Goal: Transaction & Acquisition: Purchase product/service

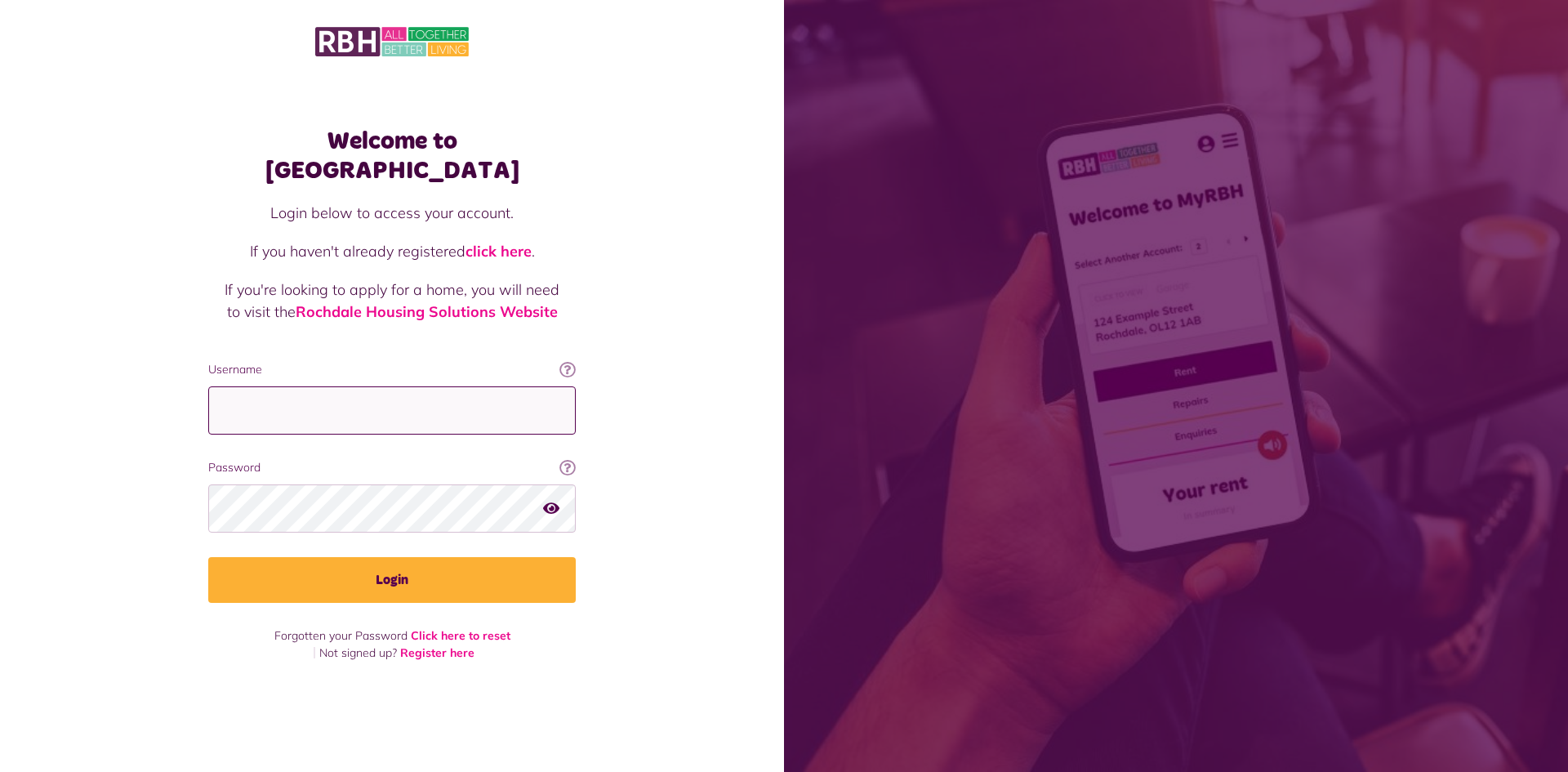
click at [351, 387] on input "Username" at bounding box center [392, 411] width 368 height 48
type input "**********"
click at [208, 557] on button "Login" at bounding box center [392, 579] width 368 height 45
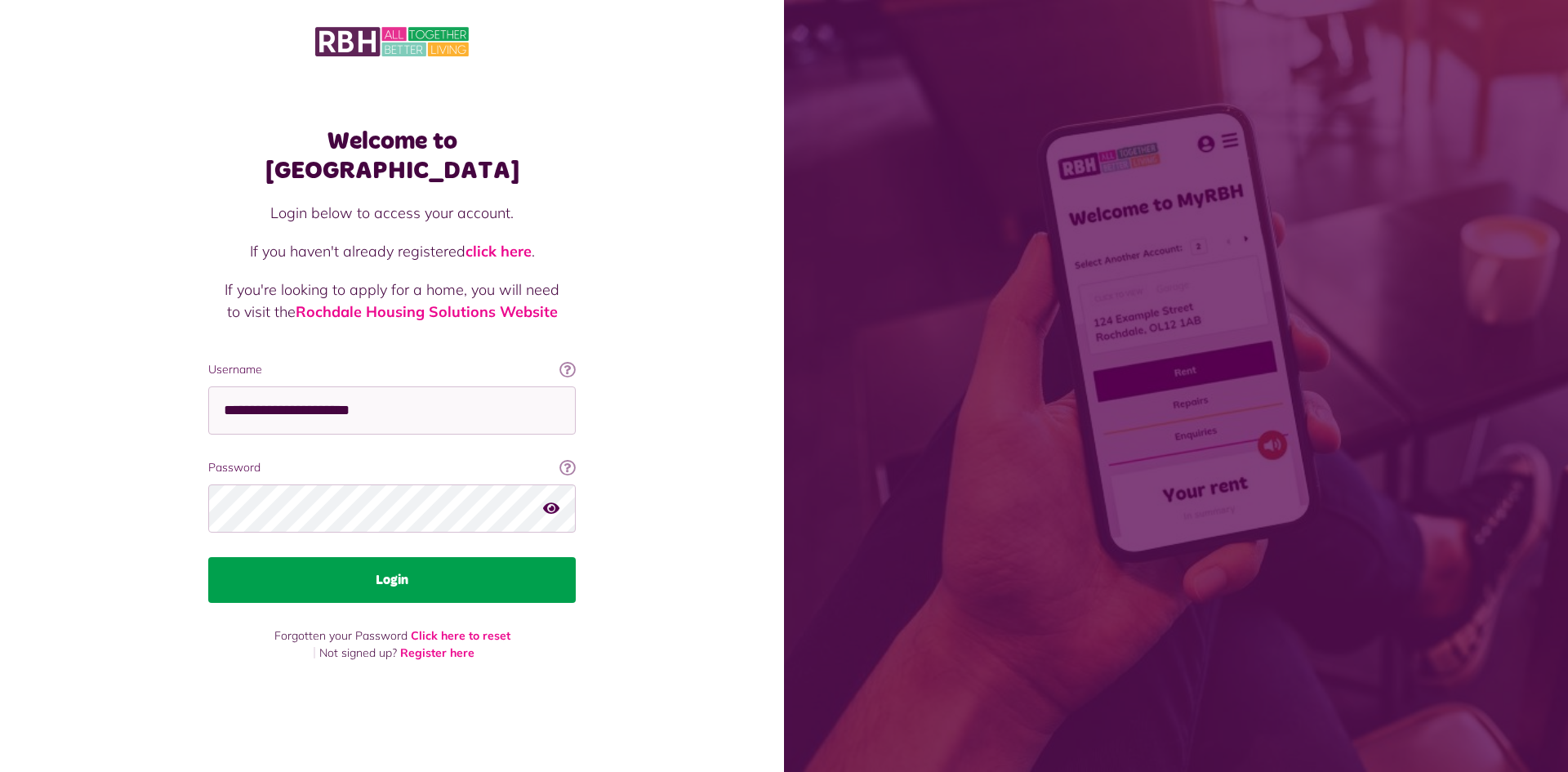
click at [551, 561] on button "Login" at bounding box center [392, 579] width 368 height 45
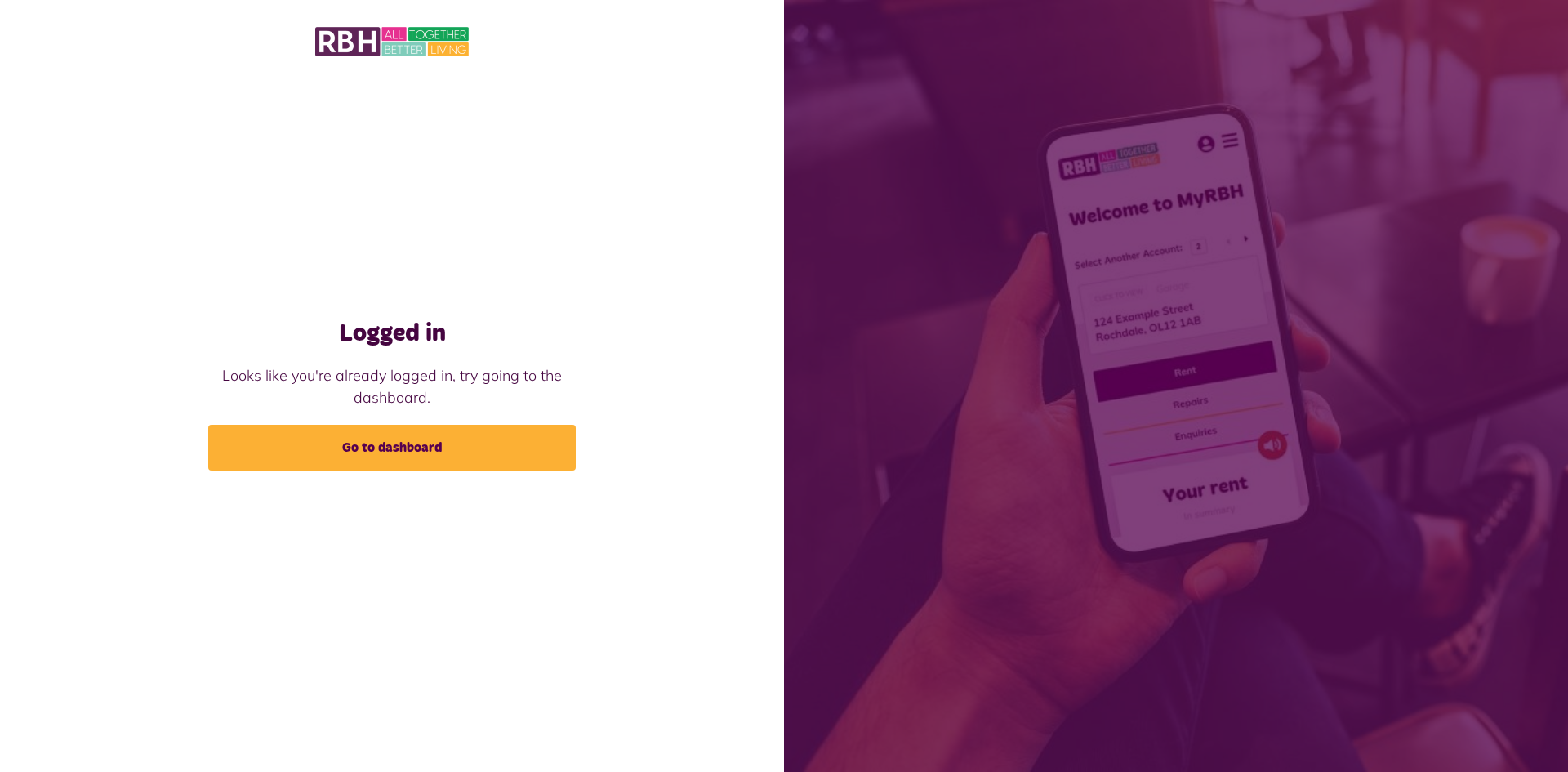
drag, startPoint x: 459, startPoint y: 456, endPoint x: 448, endPoint y: 479, distance: 25.5
click at [458, 457] on link "Go to dashboard" at bounding box center [392, 447] width 368 height 45
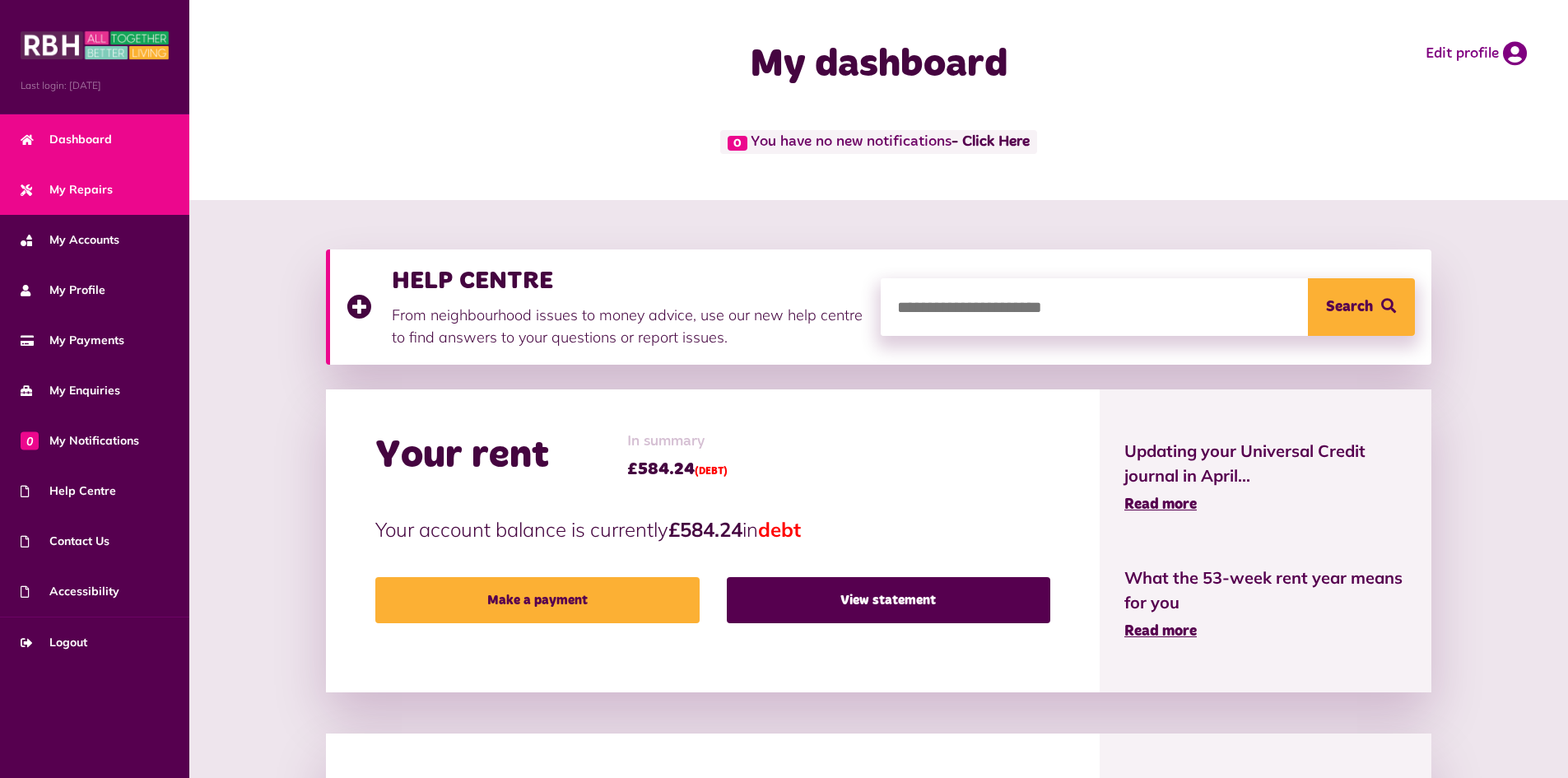
click at [92, 190] on span "My Repairs" at bounding box center [67, 189] width 92 height 17
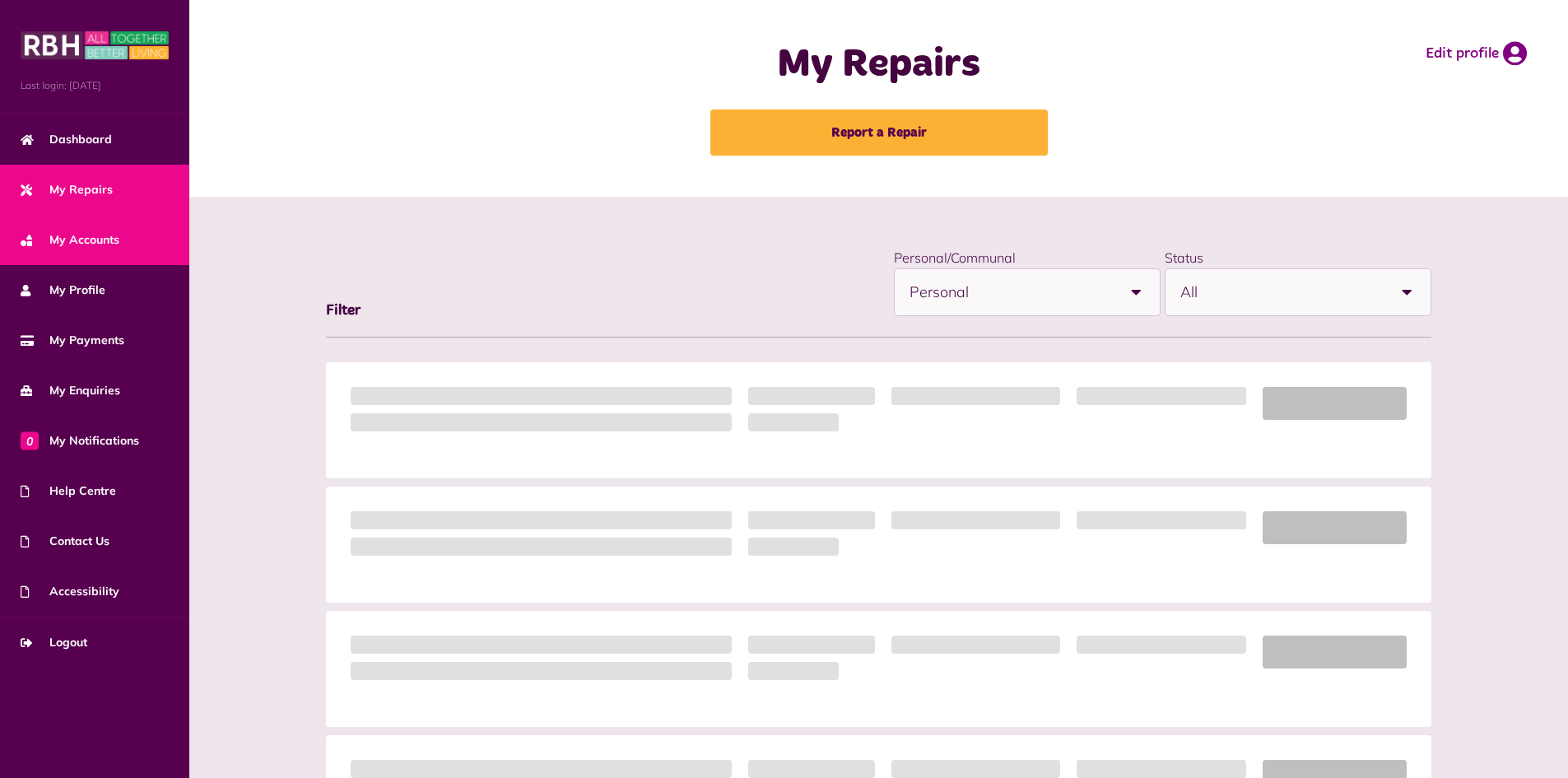
click at [87, 233] on span "My Accounts" at bounding box center [70, 240] width 99 height 17
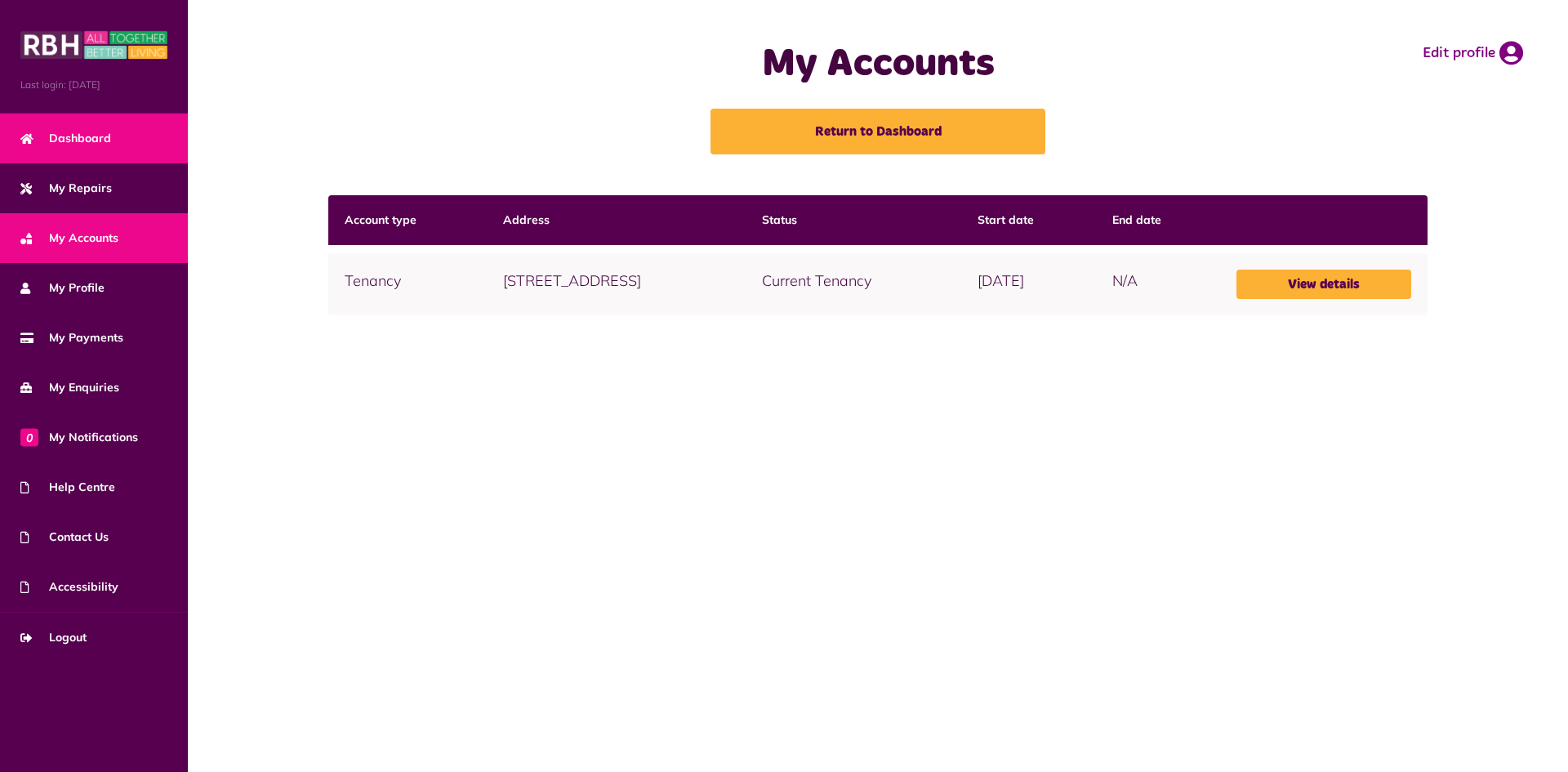
click at [107, 145] on span "Dashboard" at bounding box center [66, 138] width 91 height 17
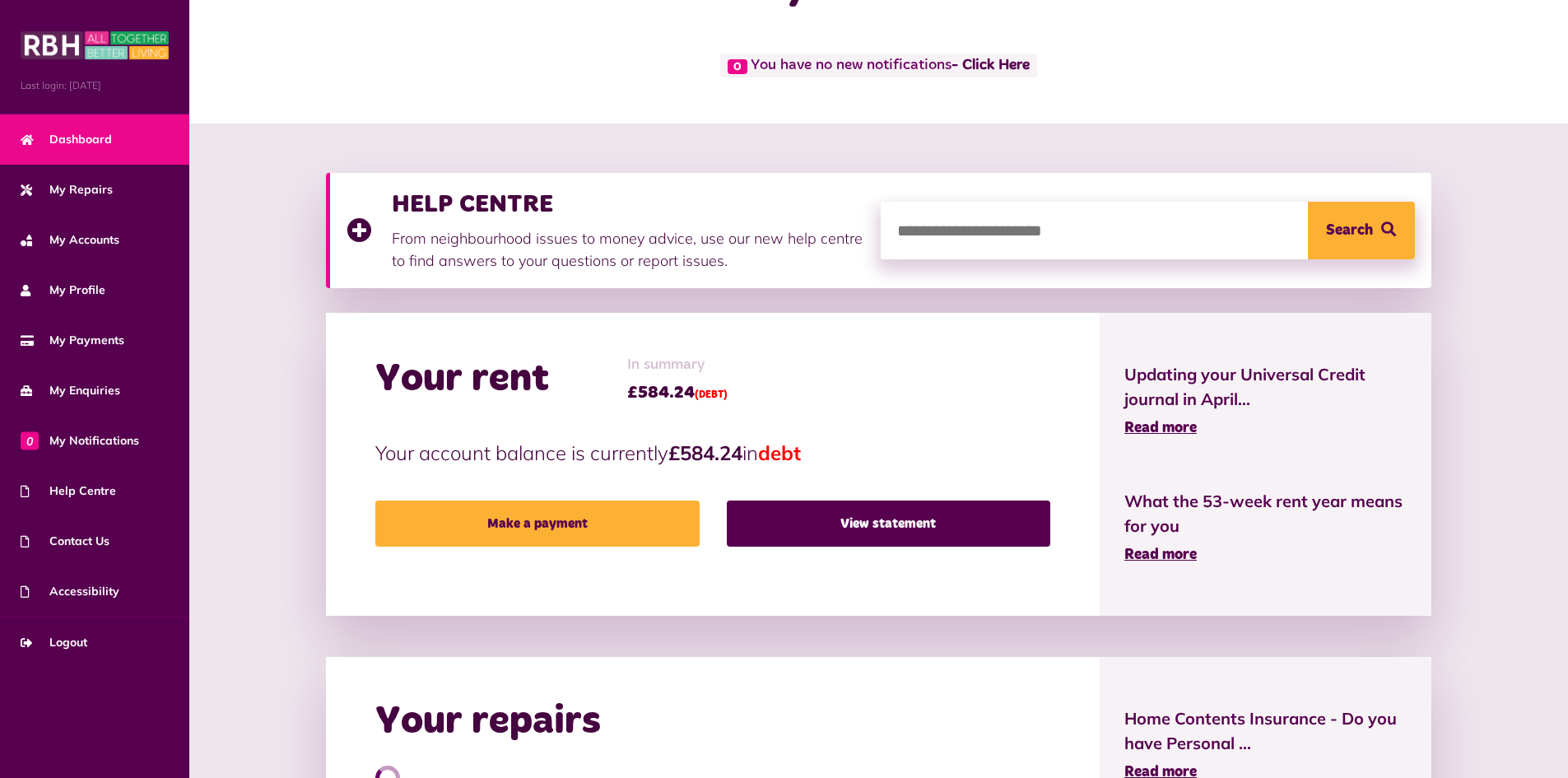
scroll to position [36, 0]
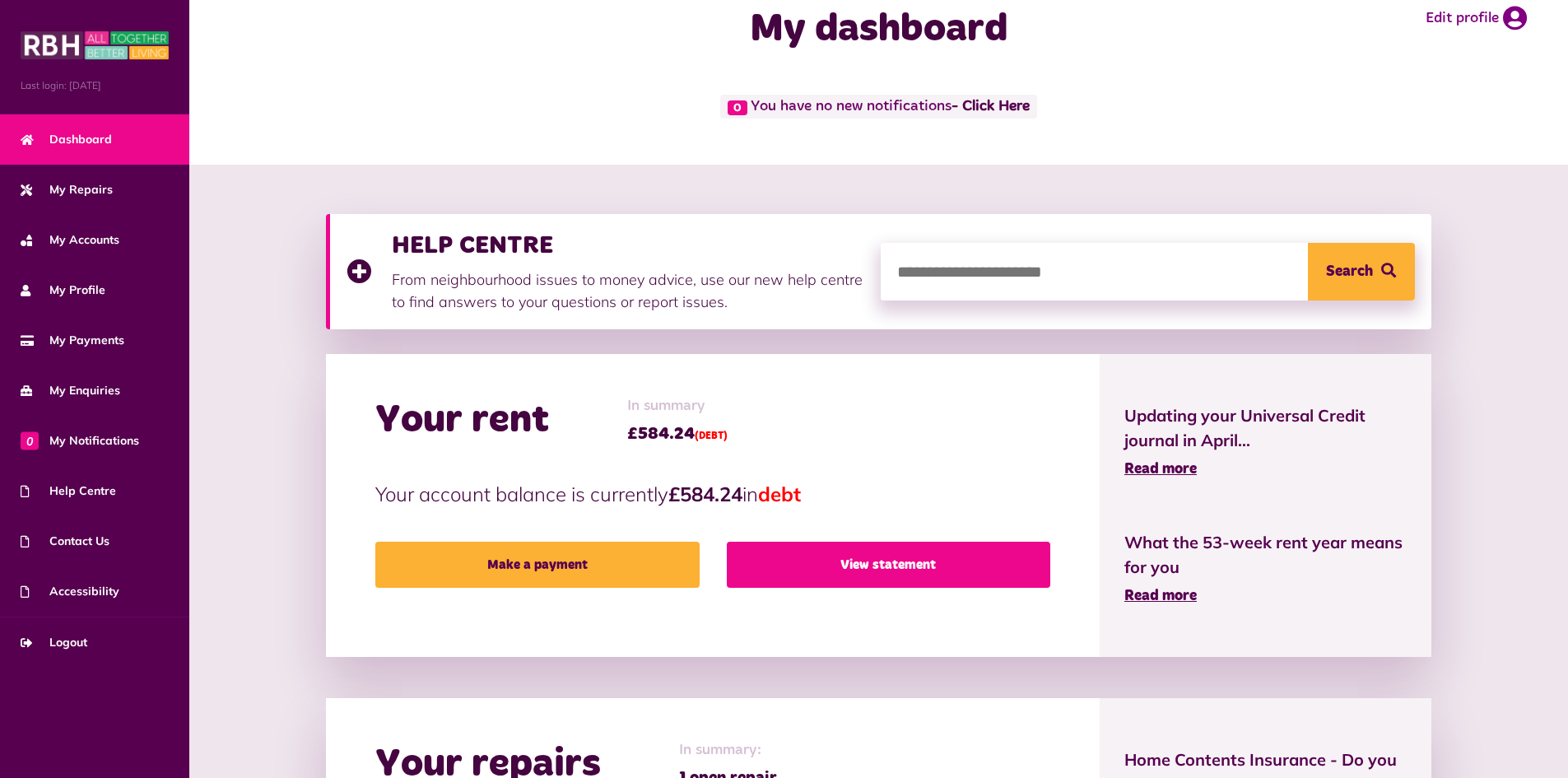
click at [839, 567] on link "View statement" at bounding box center [889, 564] width 323 height 46
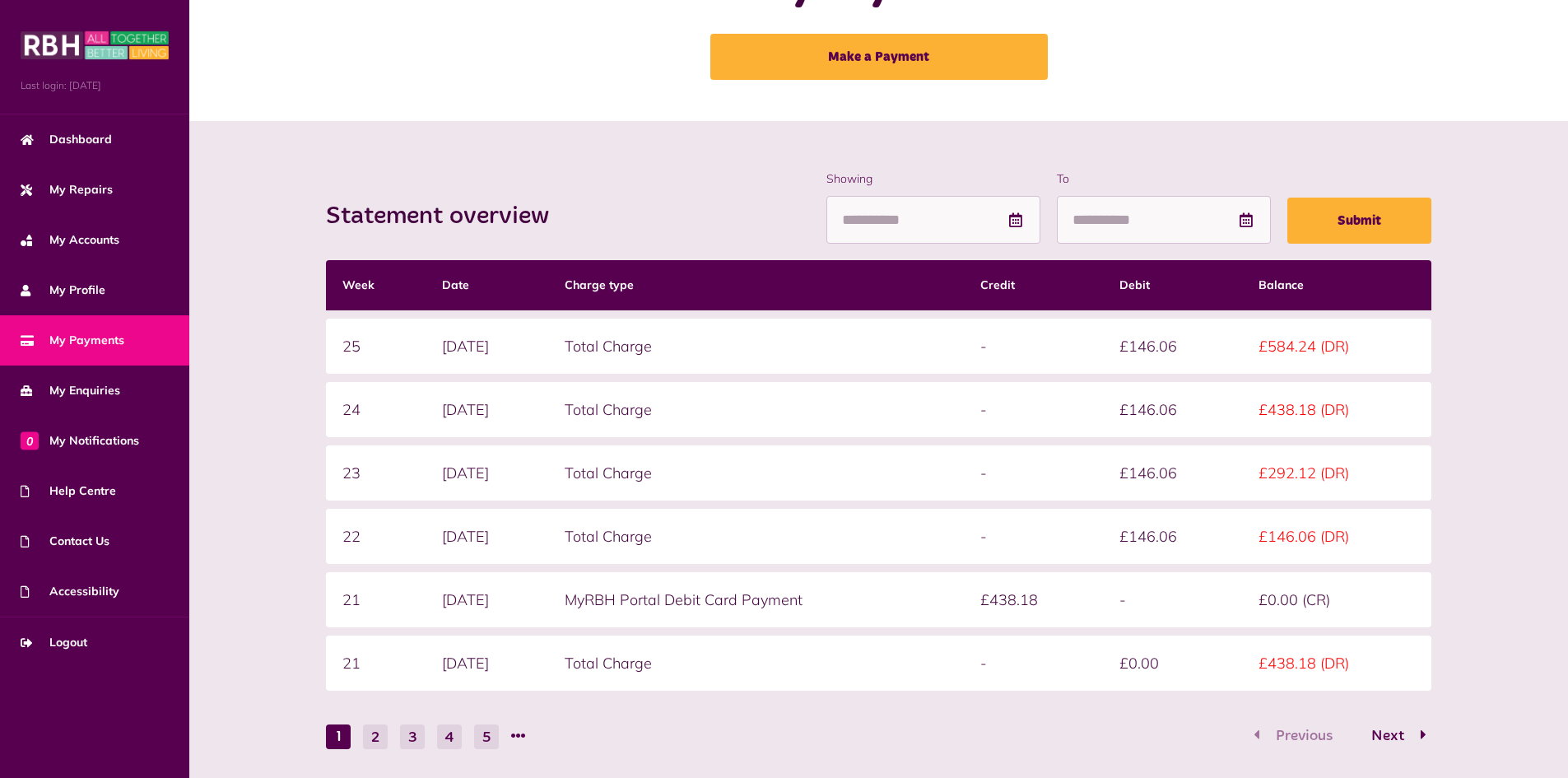
scroll to position [82, 0]
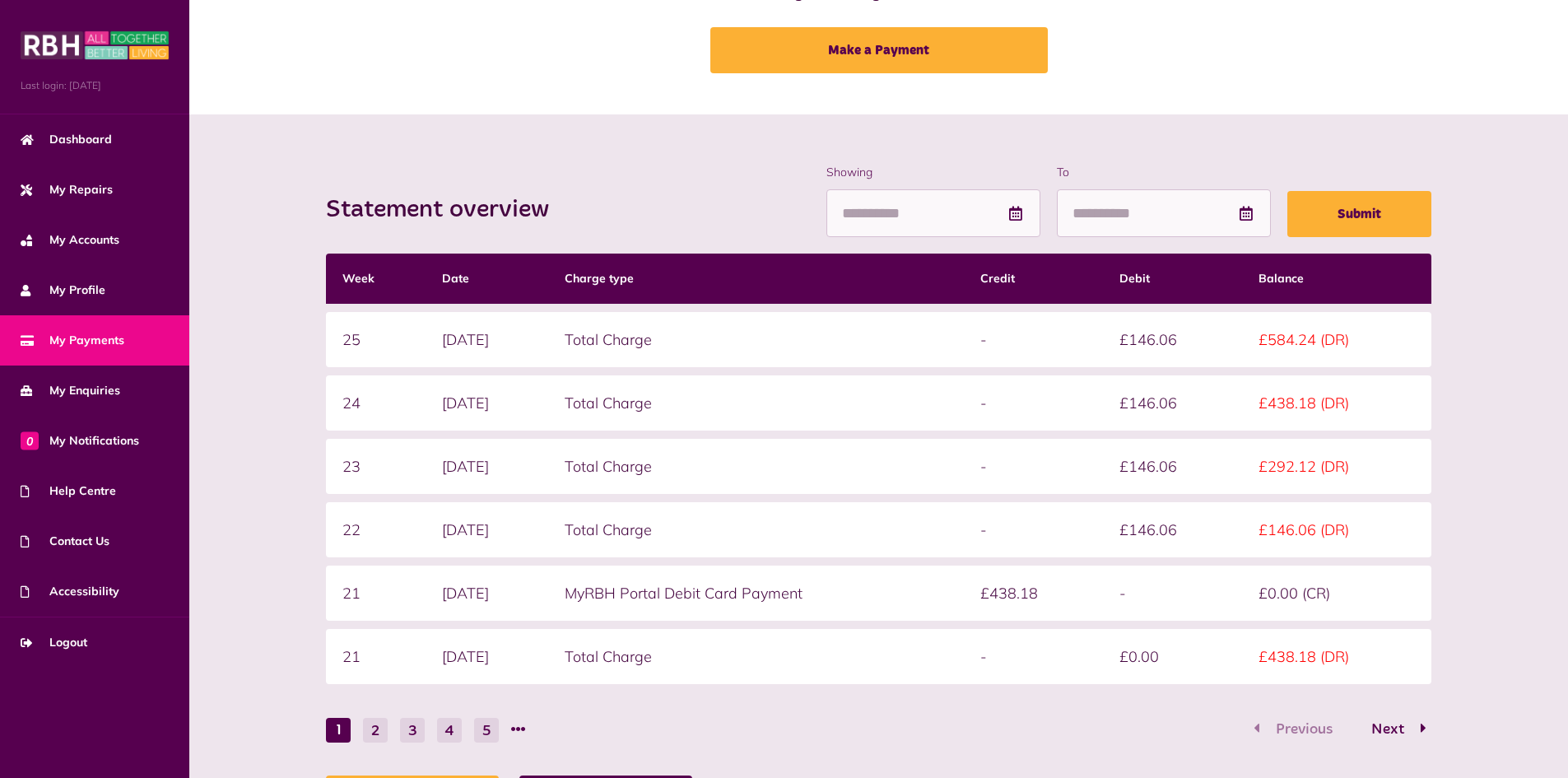
click at [370, 742] on button "2" at bounding box center [376, 731] width 25 height 25
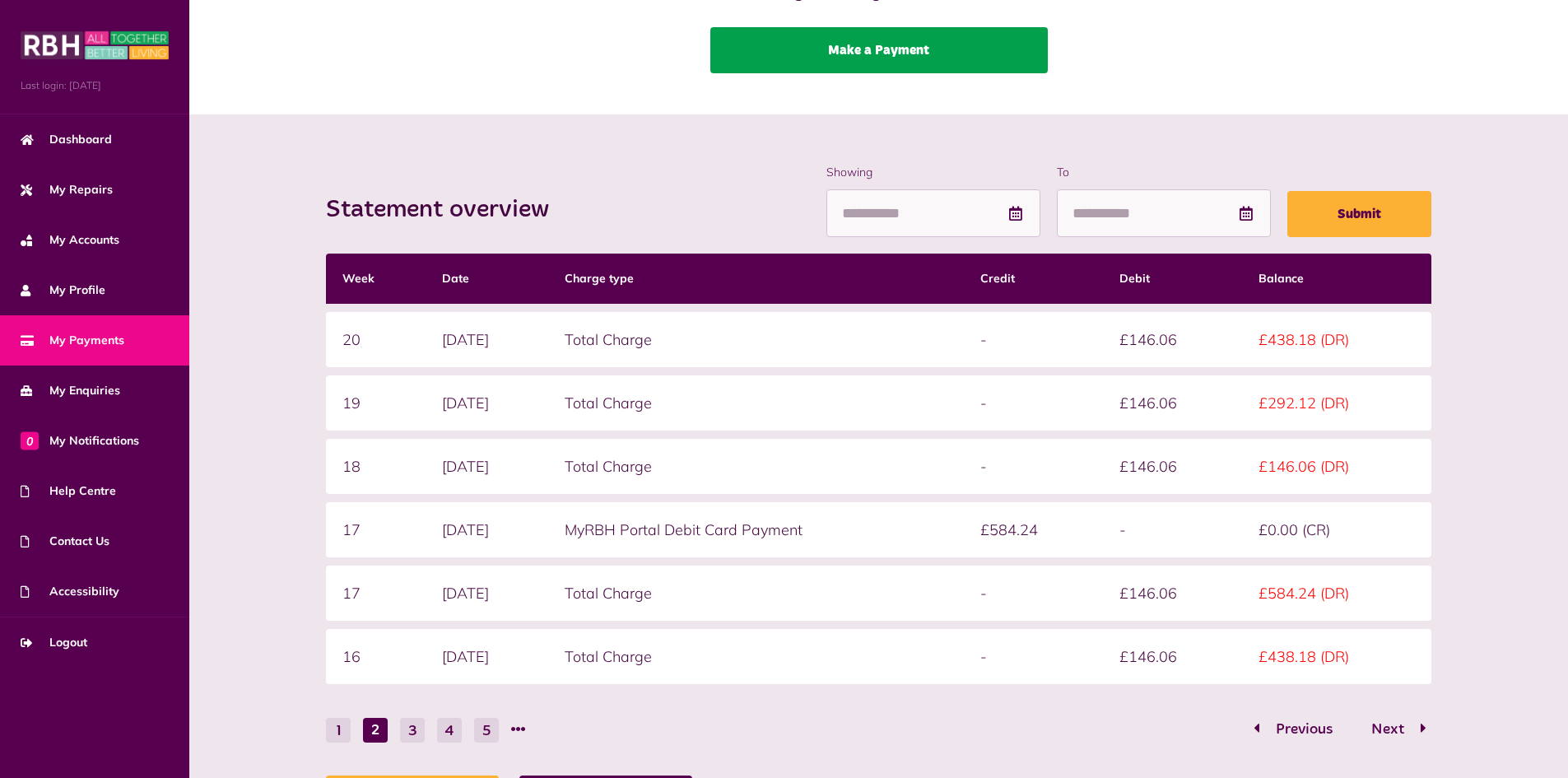
click at [819, 32] on link "Make a Payment" at bounding box center [879, 50] width 337 height 46
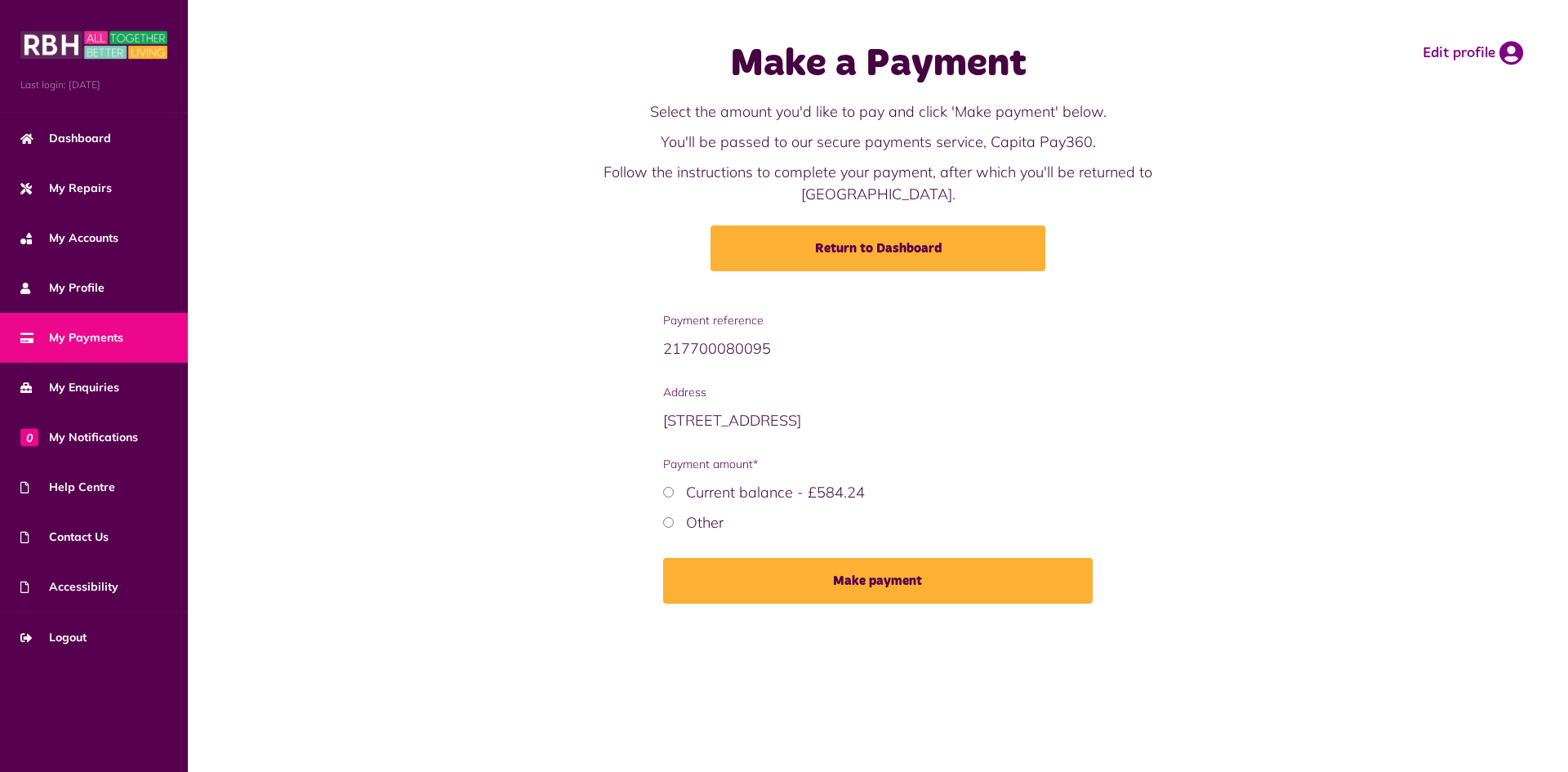
click at [802, 483] on label "Current balance - £584.24" at bounding box center [775, 492] width 178 height 19
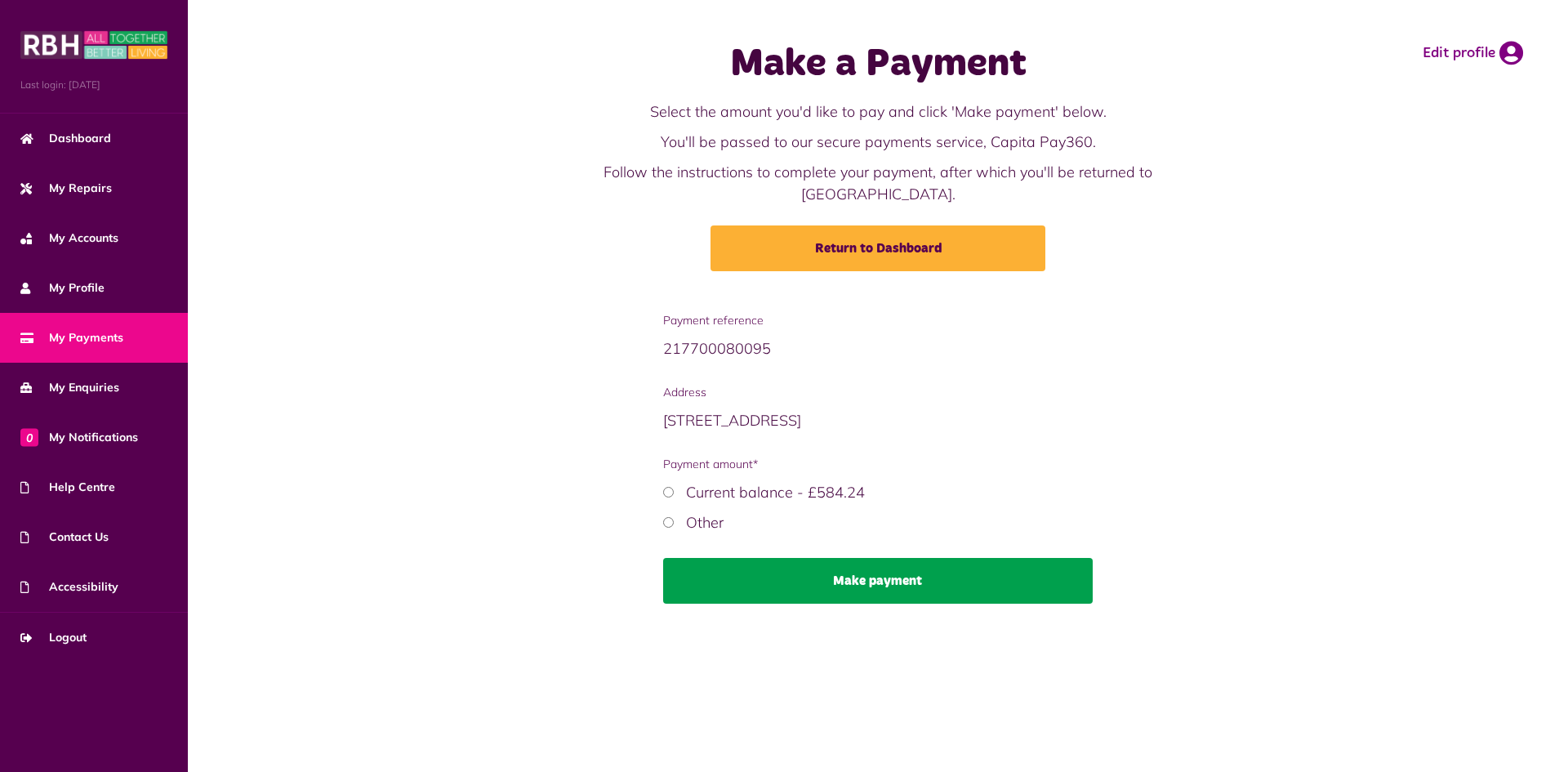
click at [896, 558] on button "Make payment" at bounding box center [878, 580] width 430 height 45
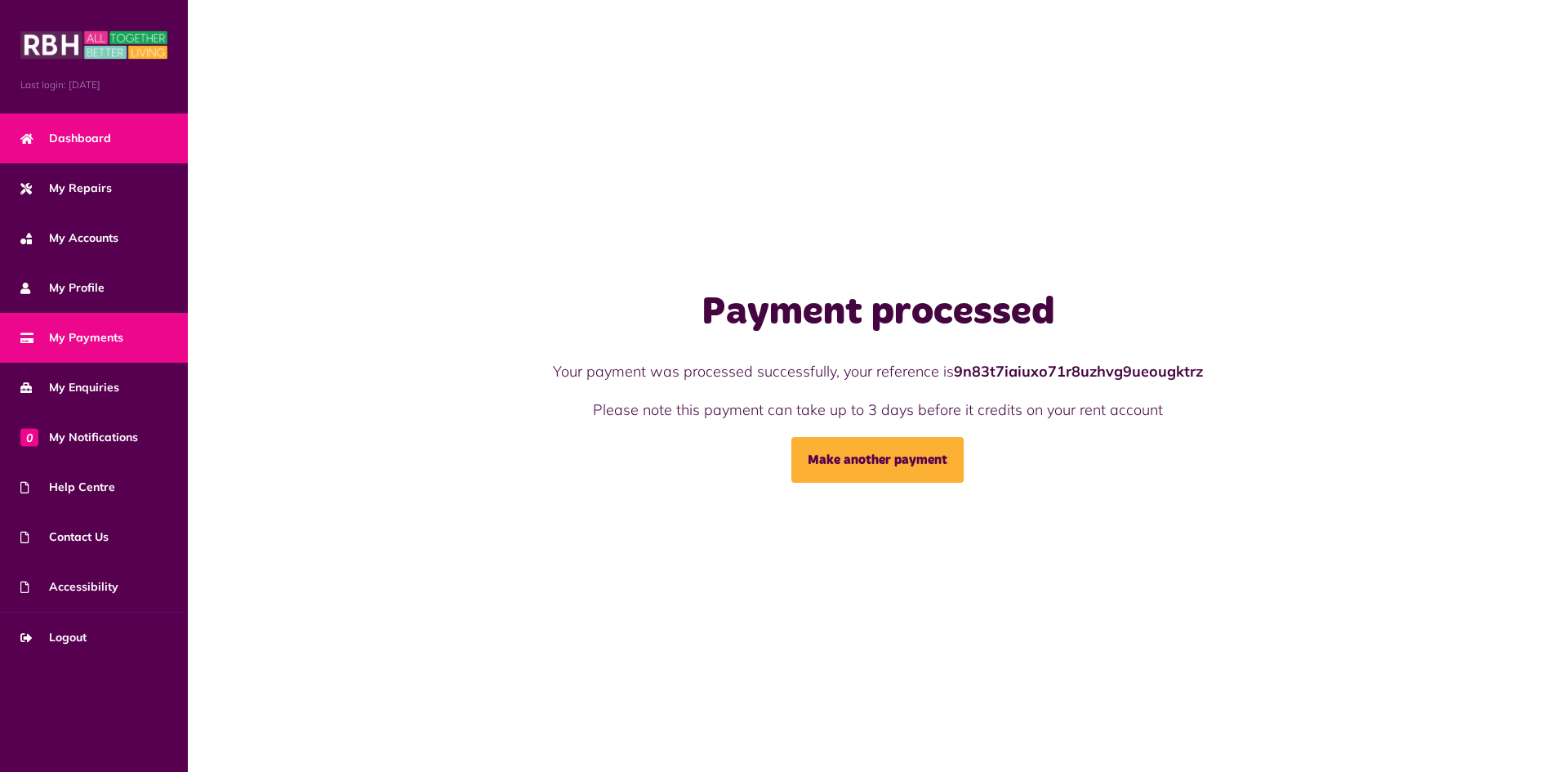
click at [85, 148] on link "Dashboard" at bounding box center [93, 138] width 188 height 50
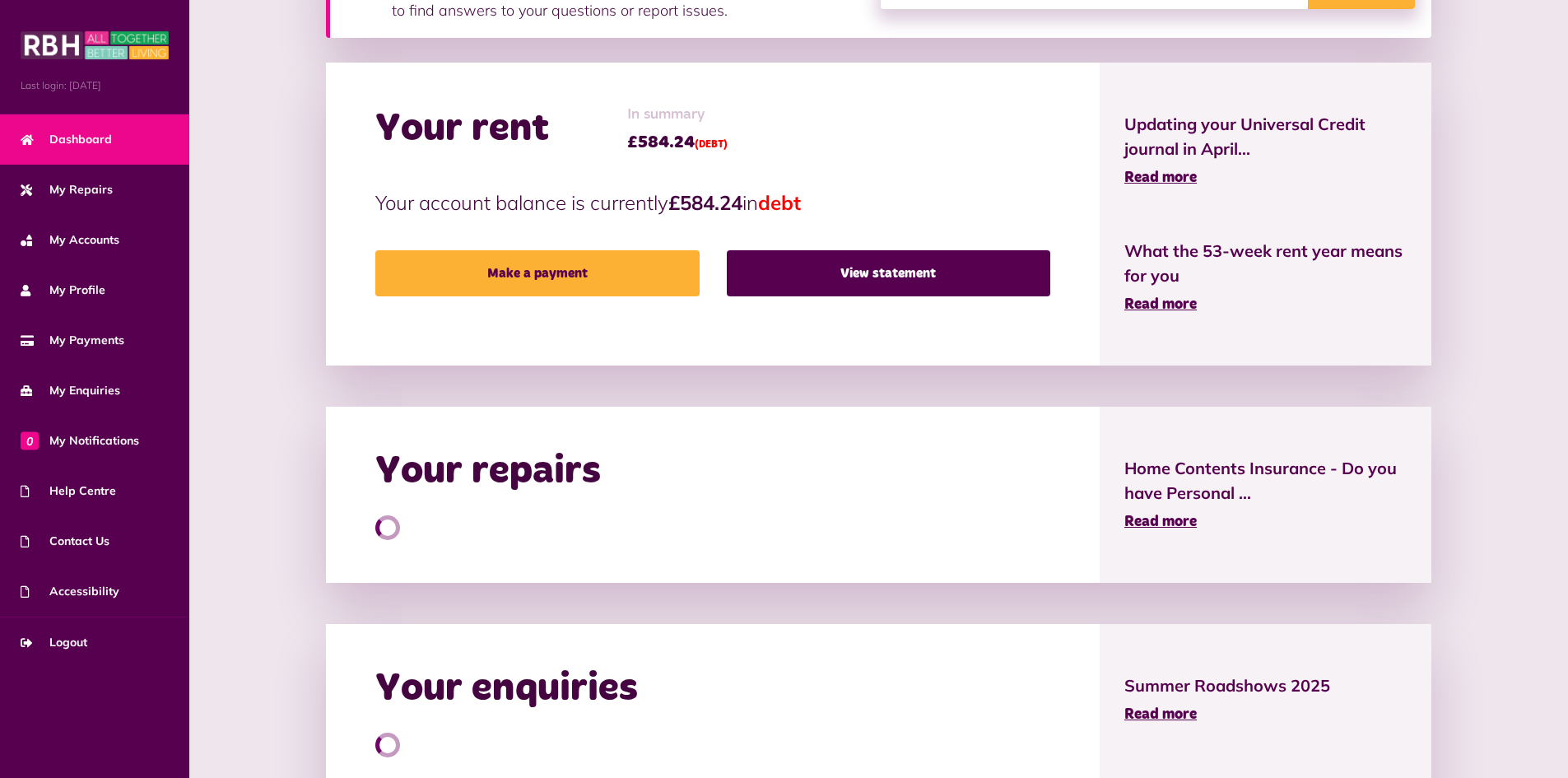
scroll to position [329, 0]
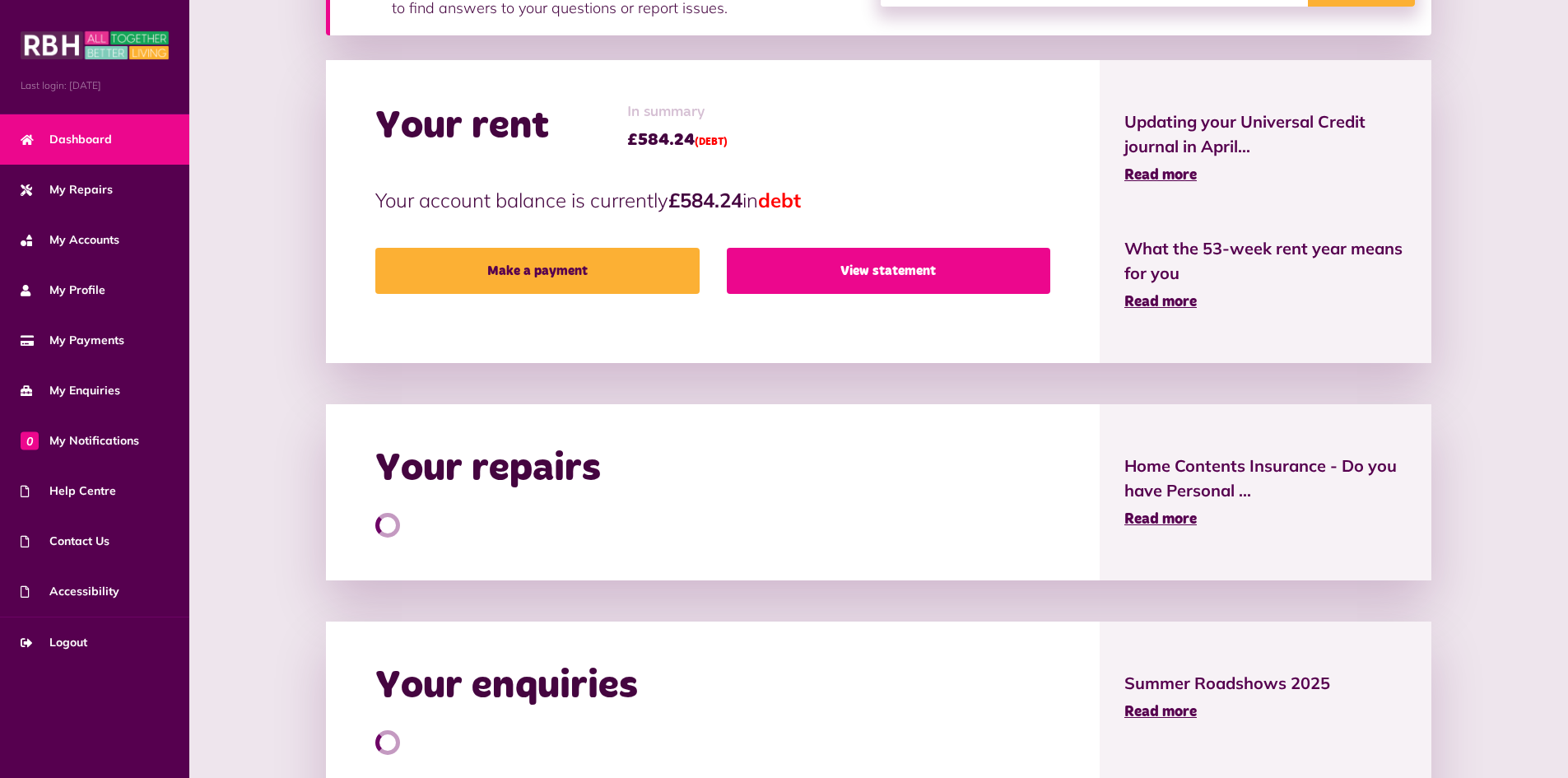
click at [888, 285] on link "View statement" at bounding box center [889, 271] width 323 height 46
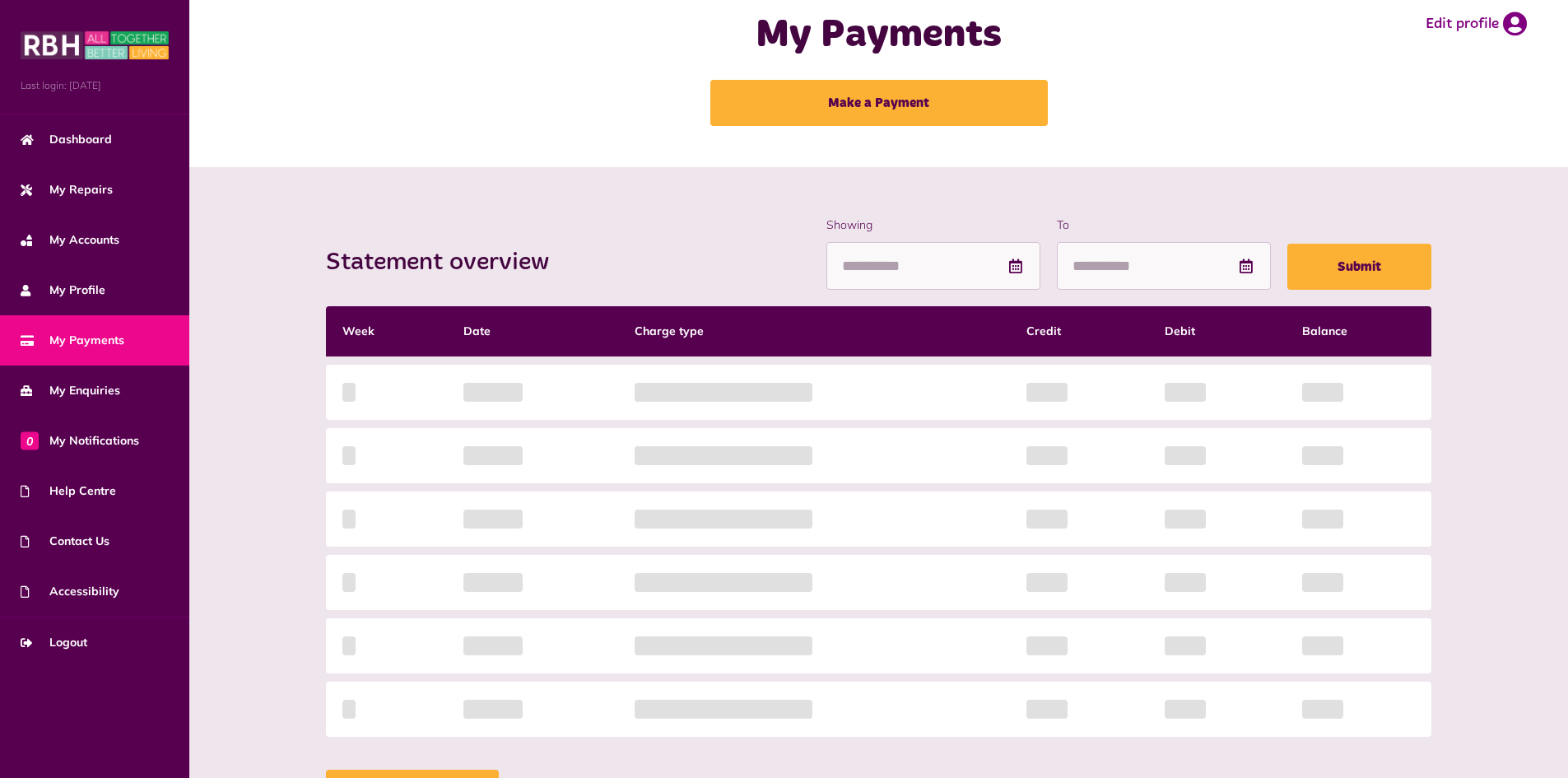
scroll to position [82, 0]
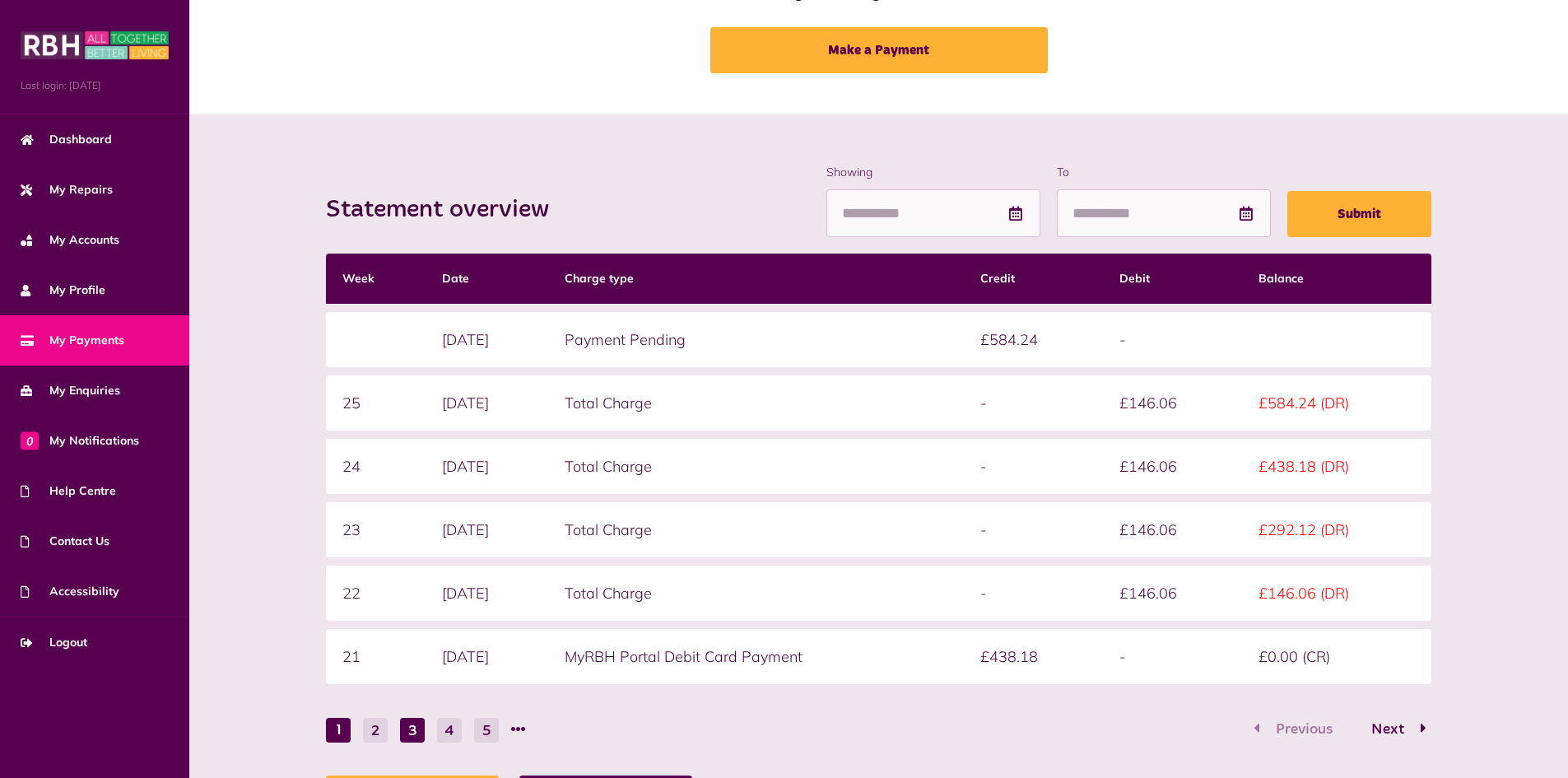
click at [401, 727] on button "3" at bounding box center [412, 731] width 25 height 25
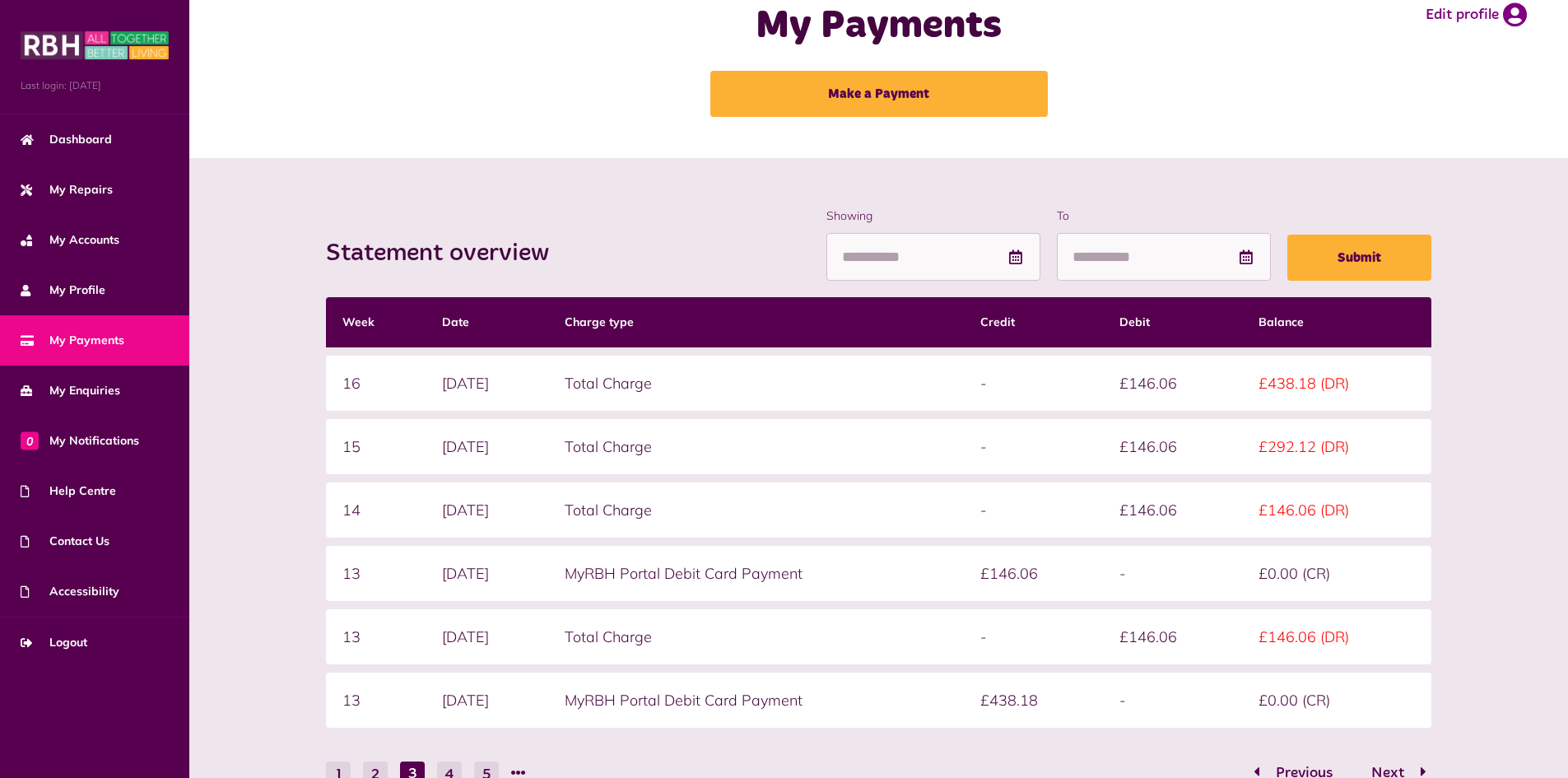
scroll to position [165, 0]
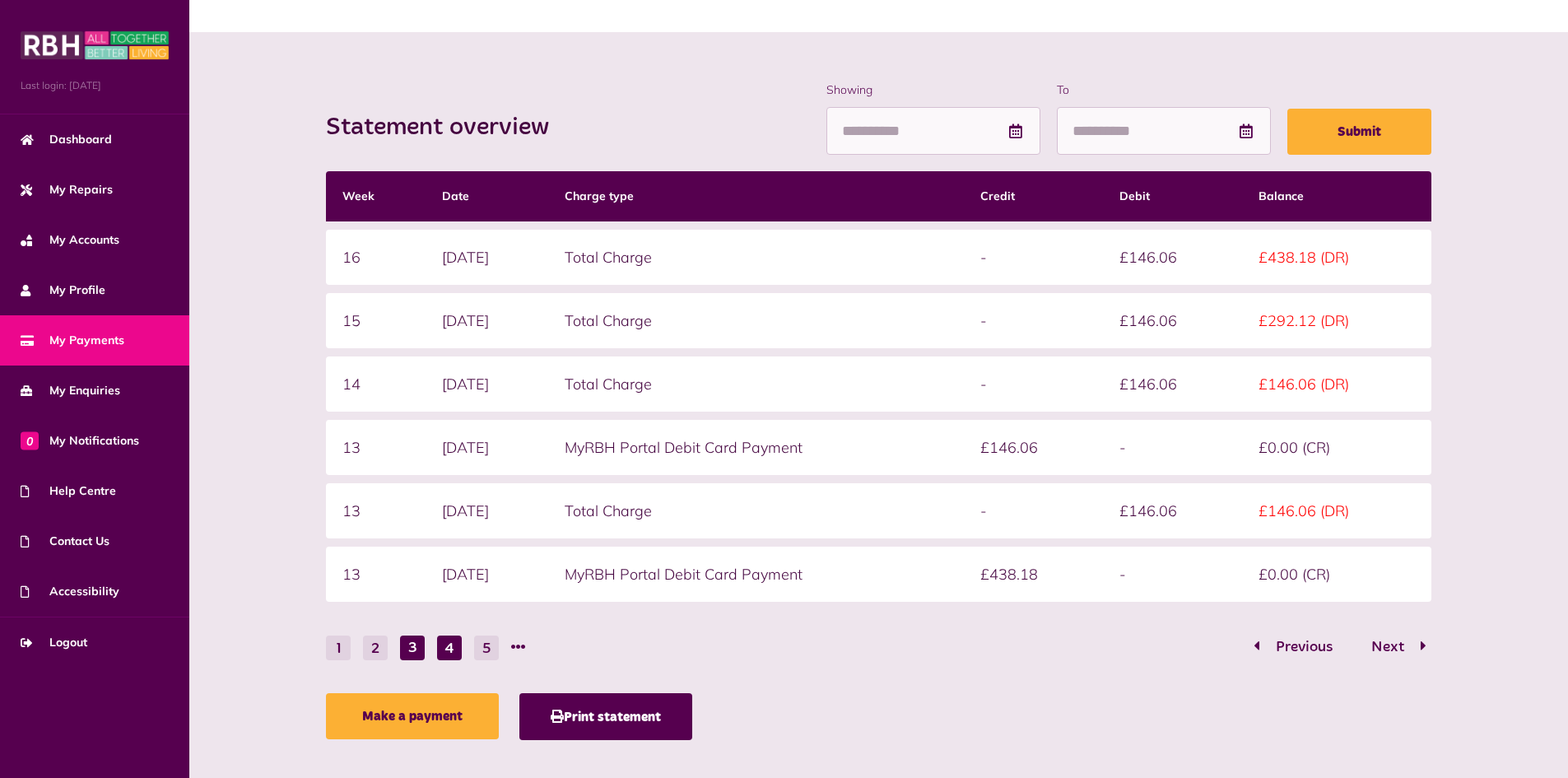
click at [448, 647] on button "4" at bounding box center [450, 648] width 25 height 25
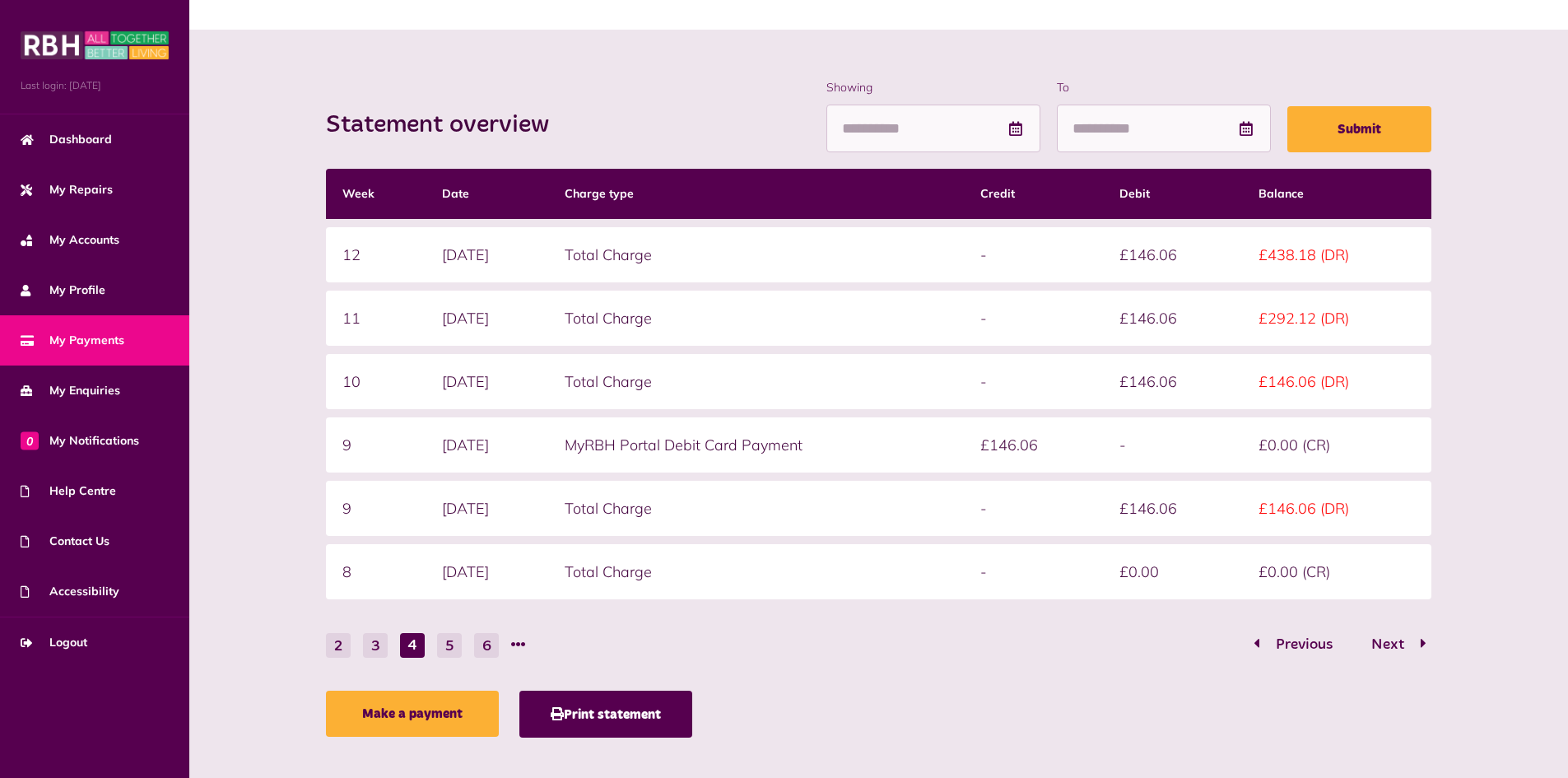
scroll to position [183, 0]
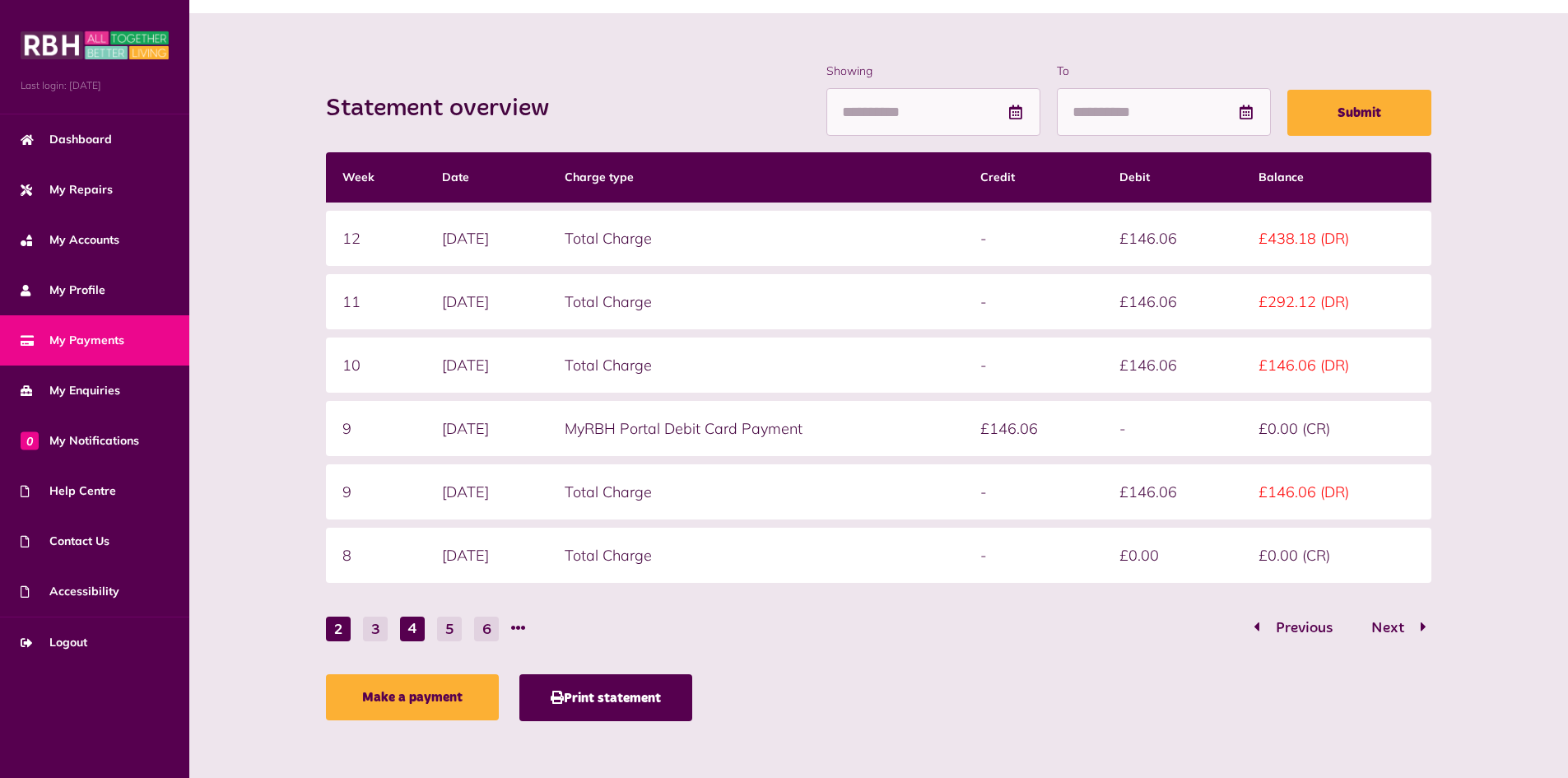
click at [337, 626] on button "2" at bounding box center [338, 629] width 25 height 25
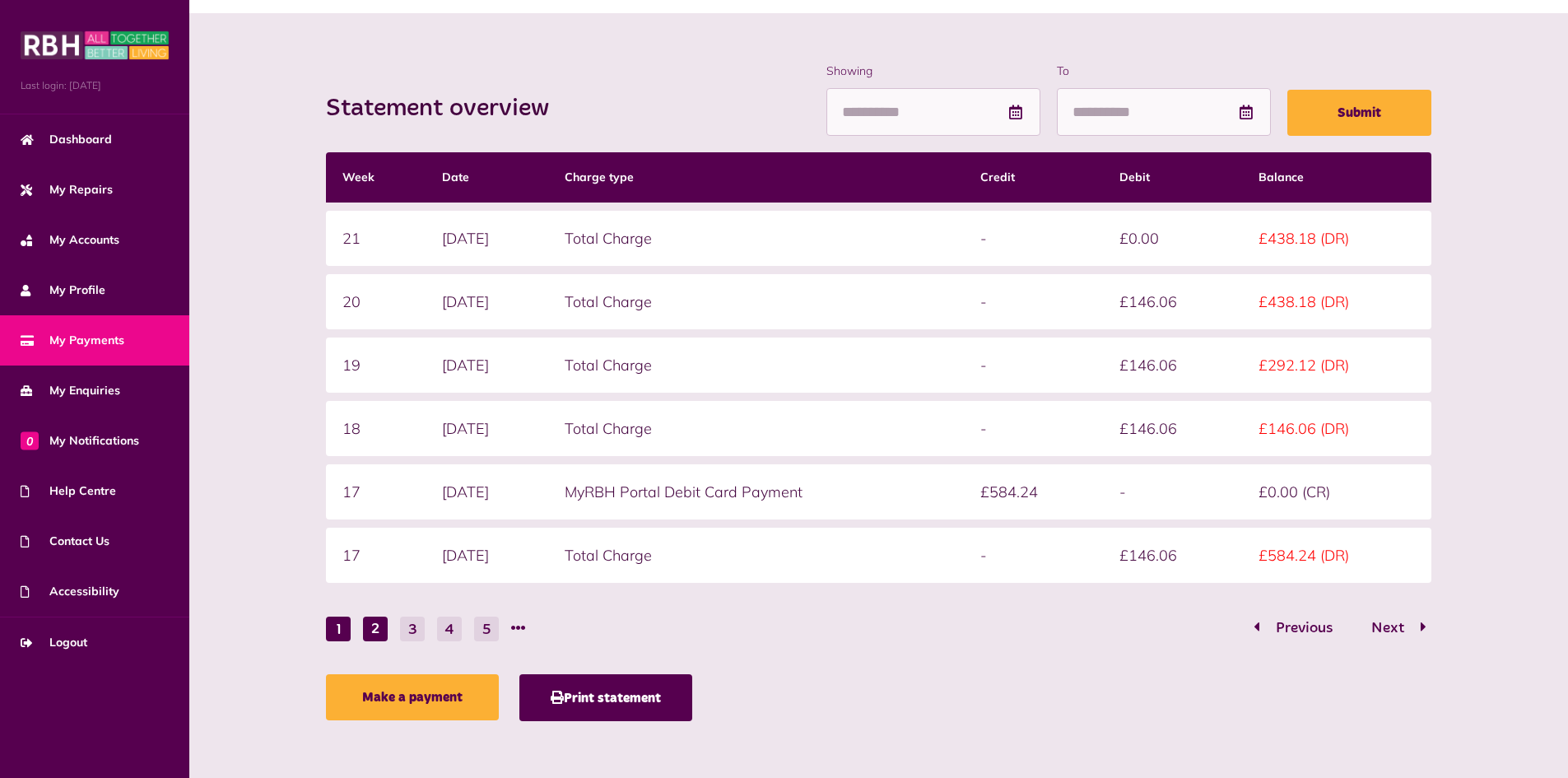
click at [342, 627] on button "1" at bounding box center [338, 629] width 25 height 25
